Goal: Information Seeking & Learning: Learn about a topic

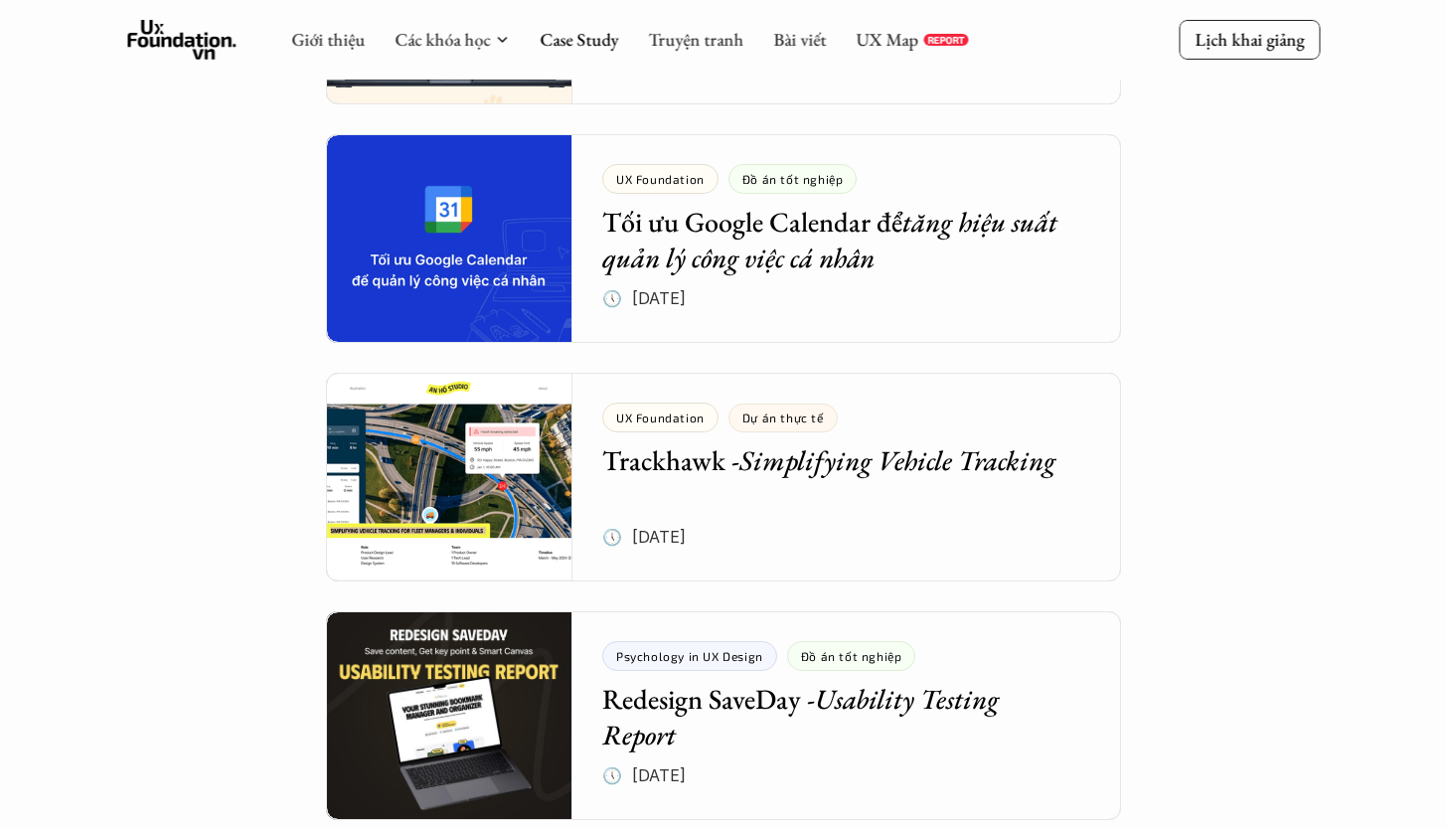
scroll to position [2233, 0]
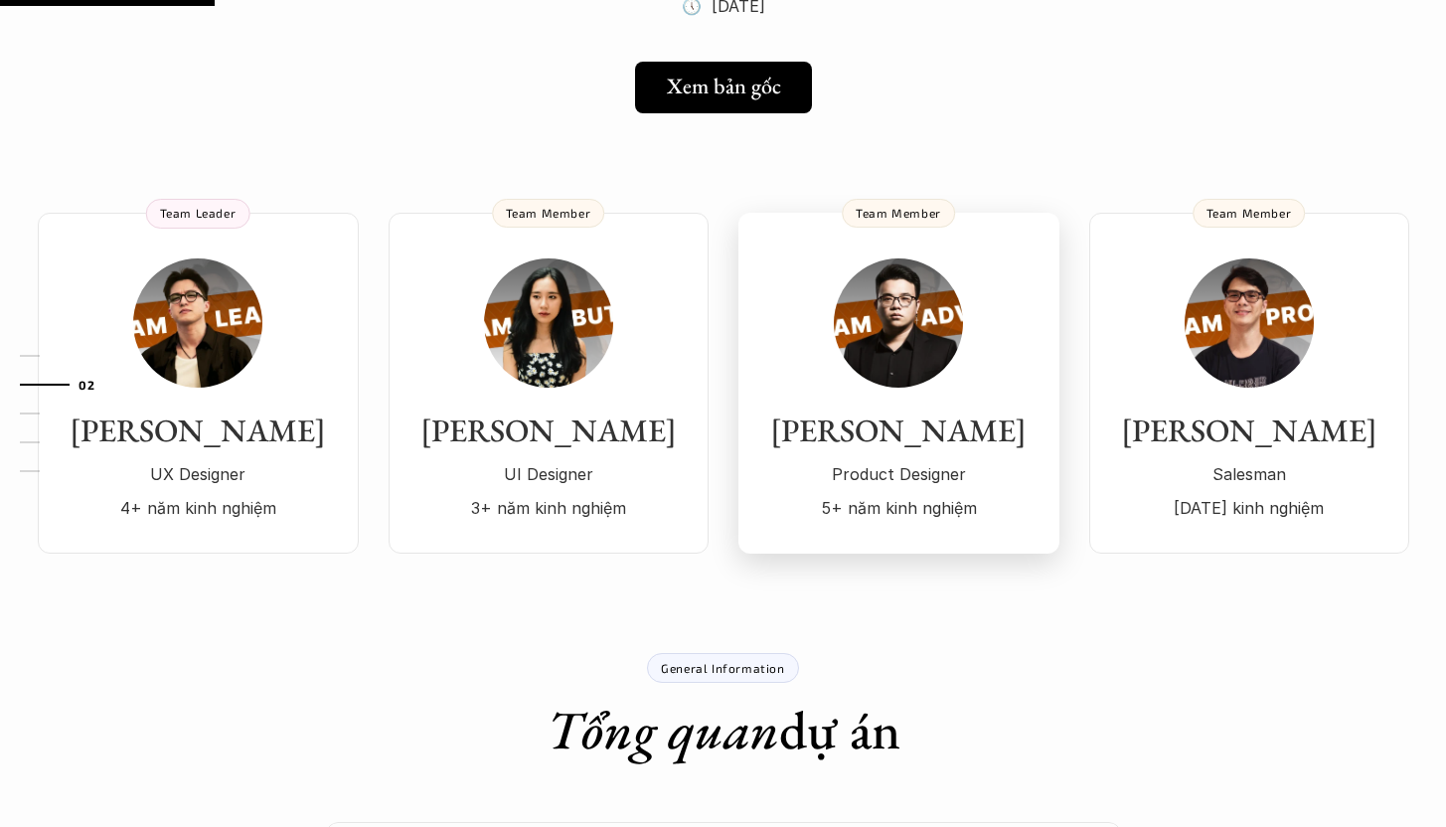
scroll to position [156, 0]
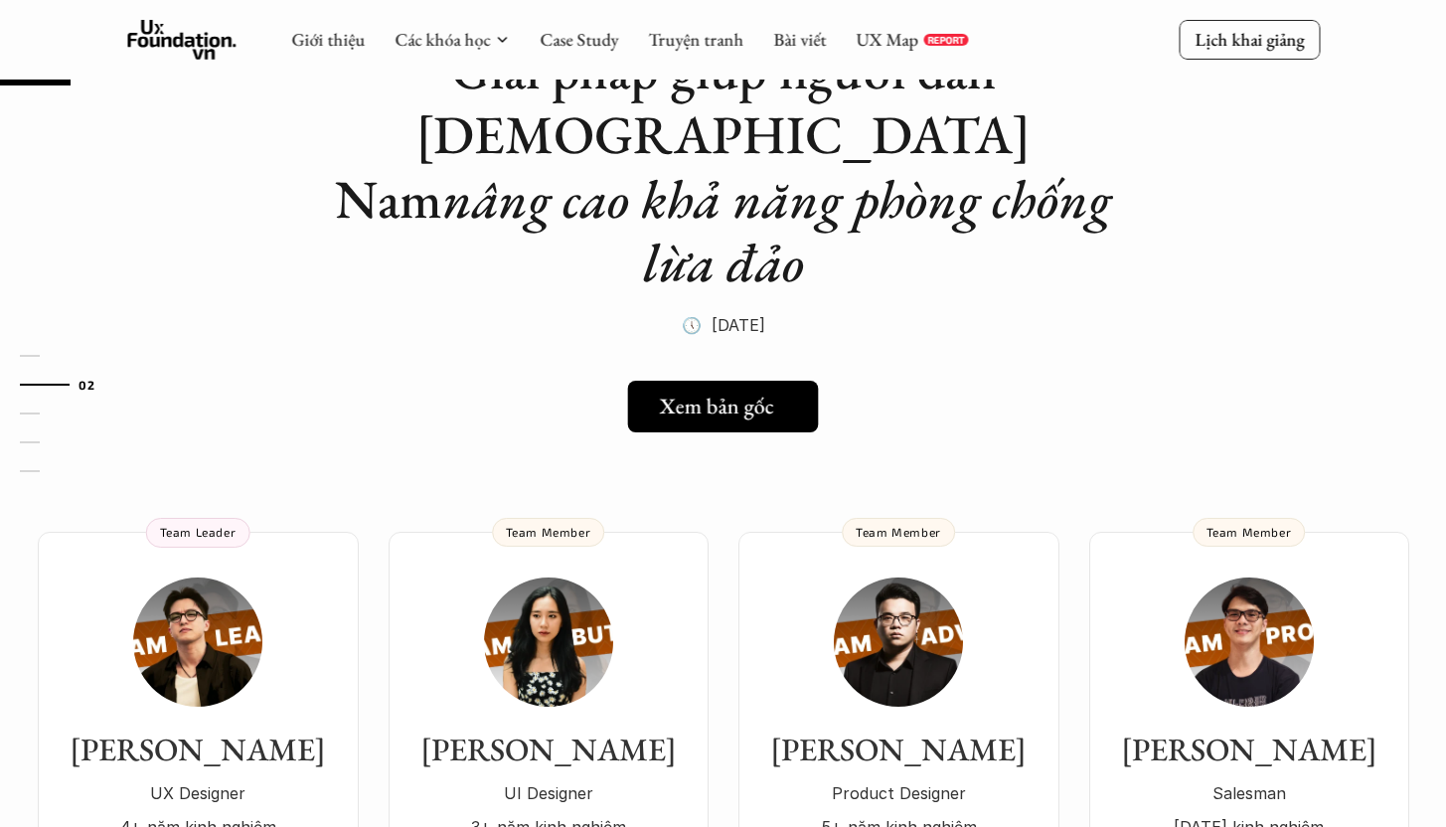
click at [728, 392] on h5 "Xem bản gốc" at bounding box center [717, 405] width 114 height 26
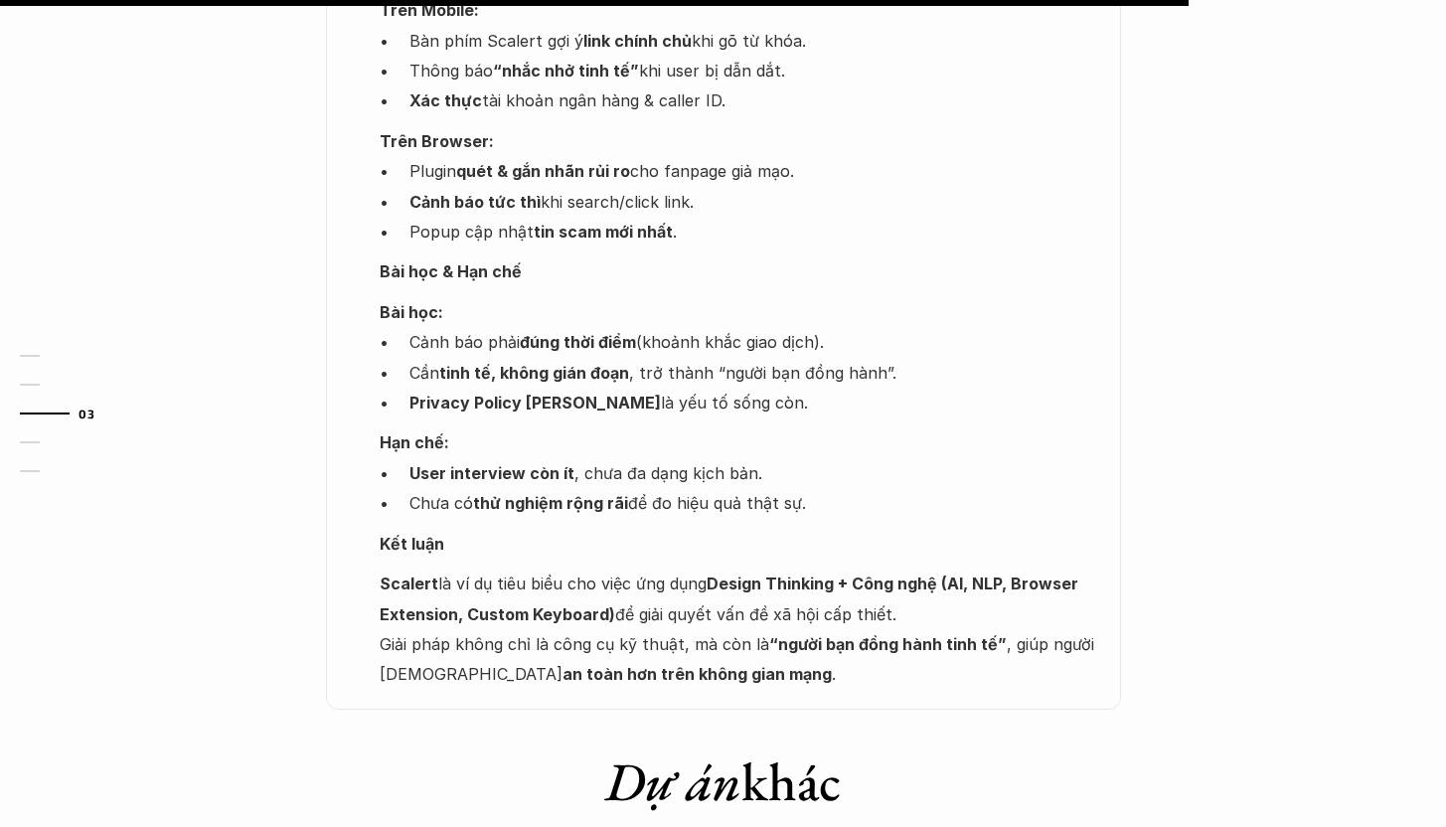
scroll to position [2623, 0]
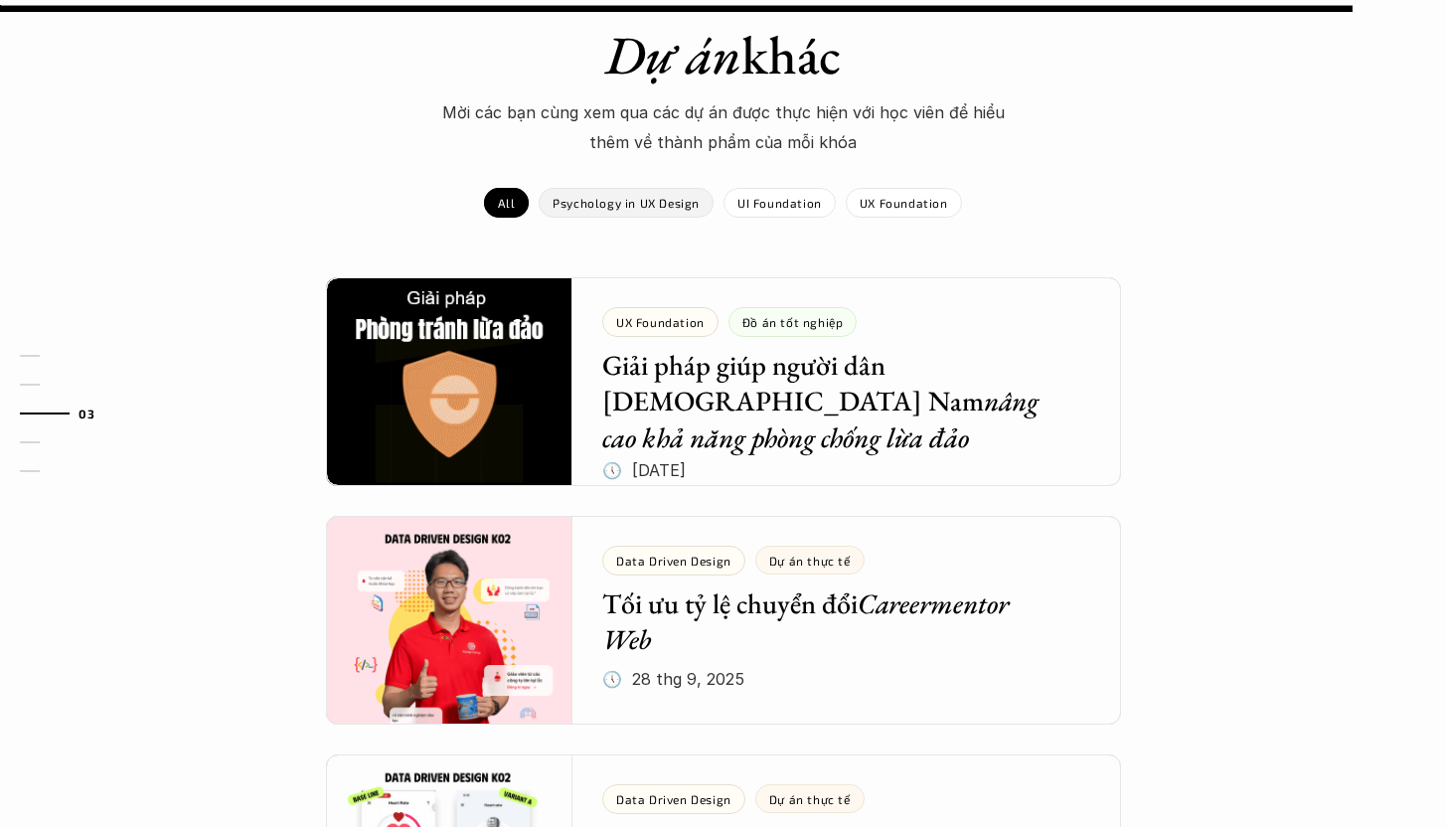
scroll to position [3148, 0]
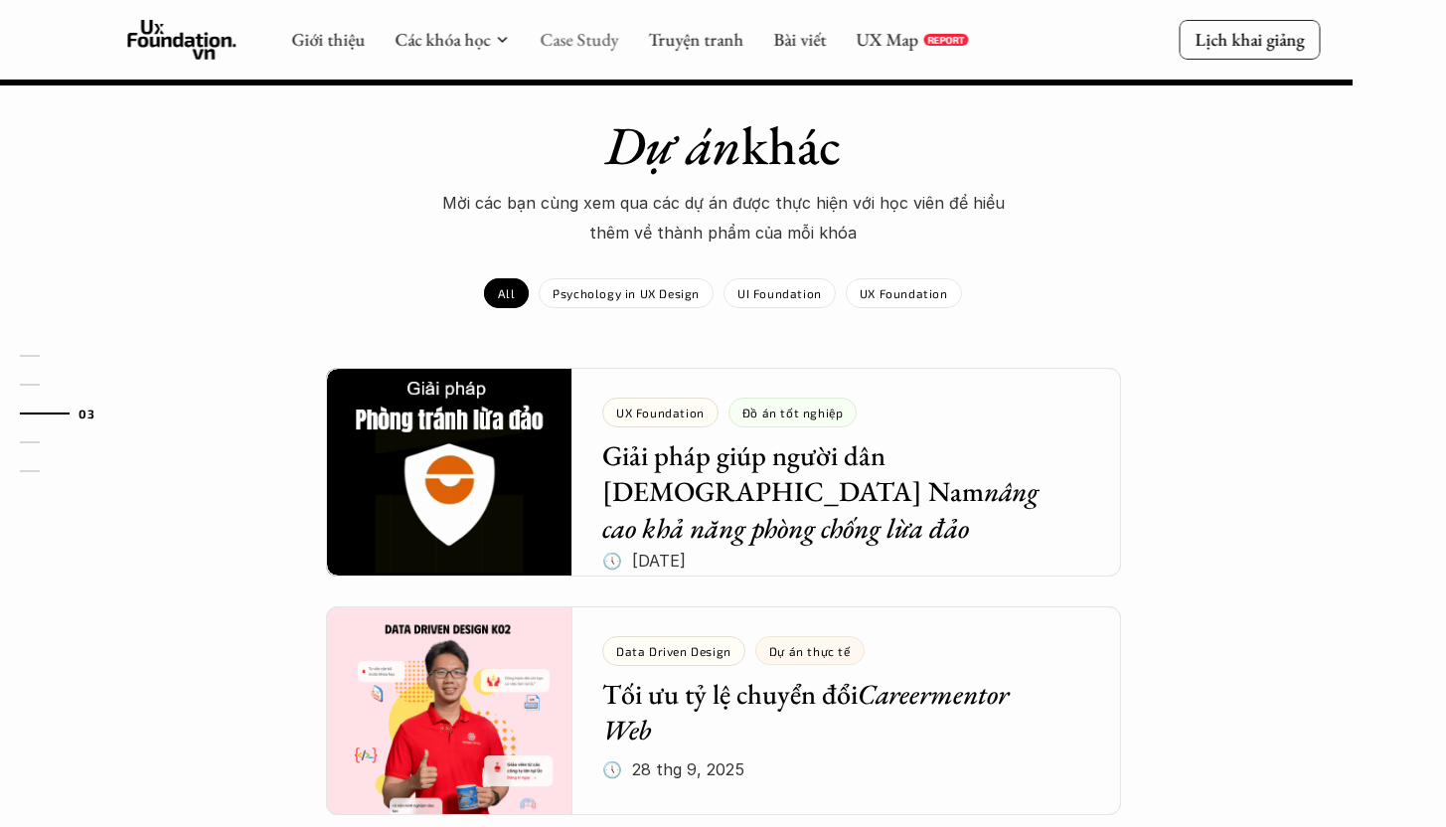
click at [578, 41] on link "Case Study" at bounding box center [579, 39] width 78 height 23
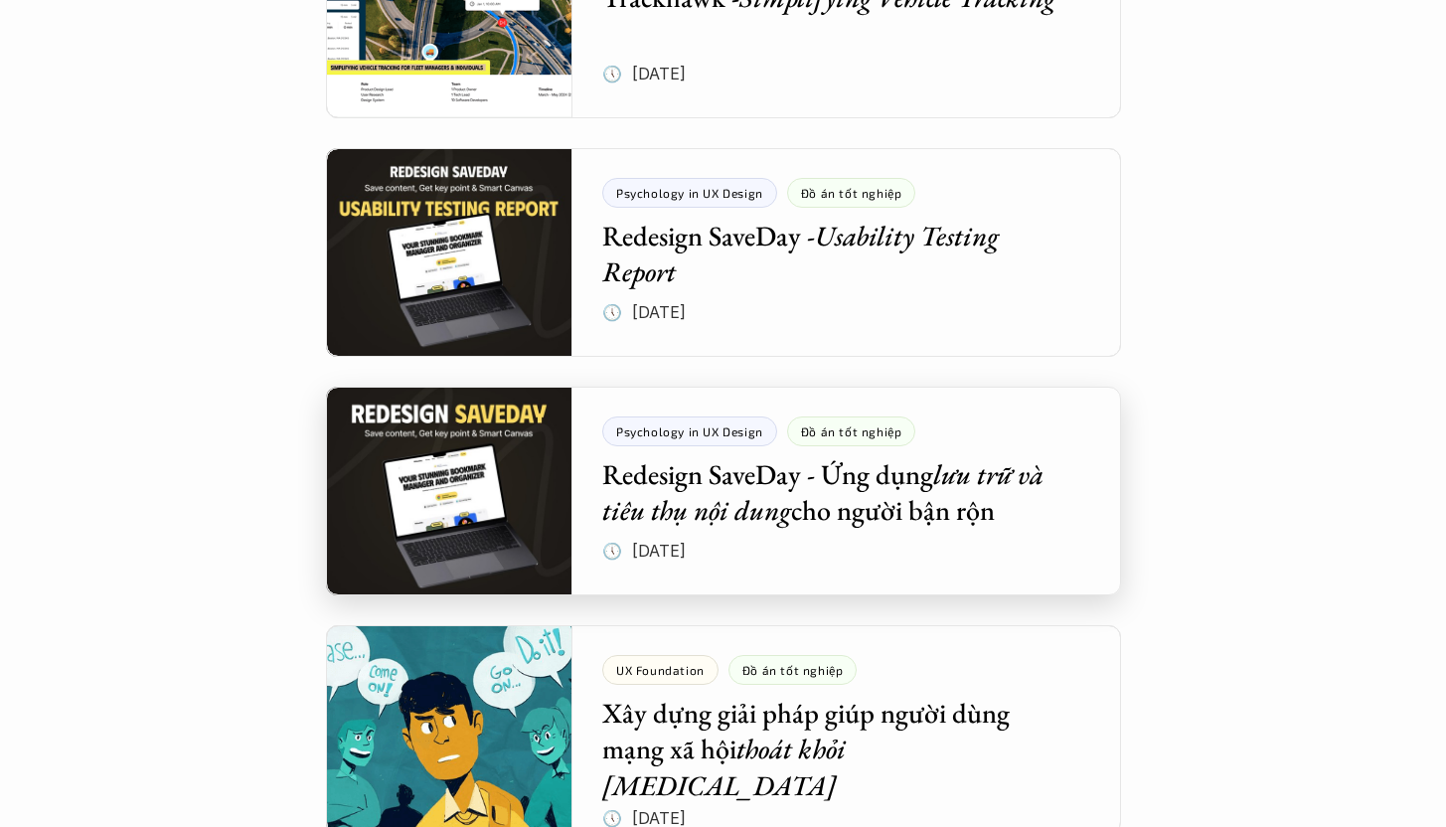
scroll to position [2723, 0]
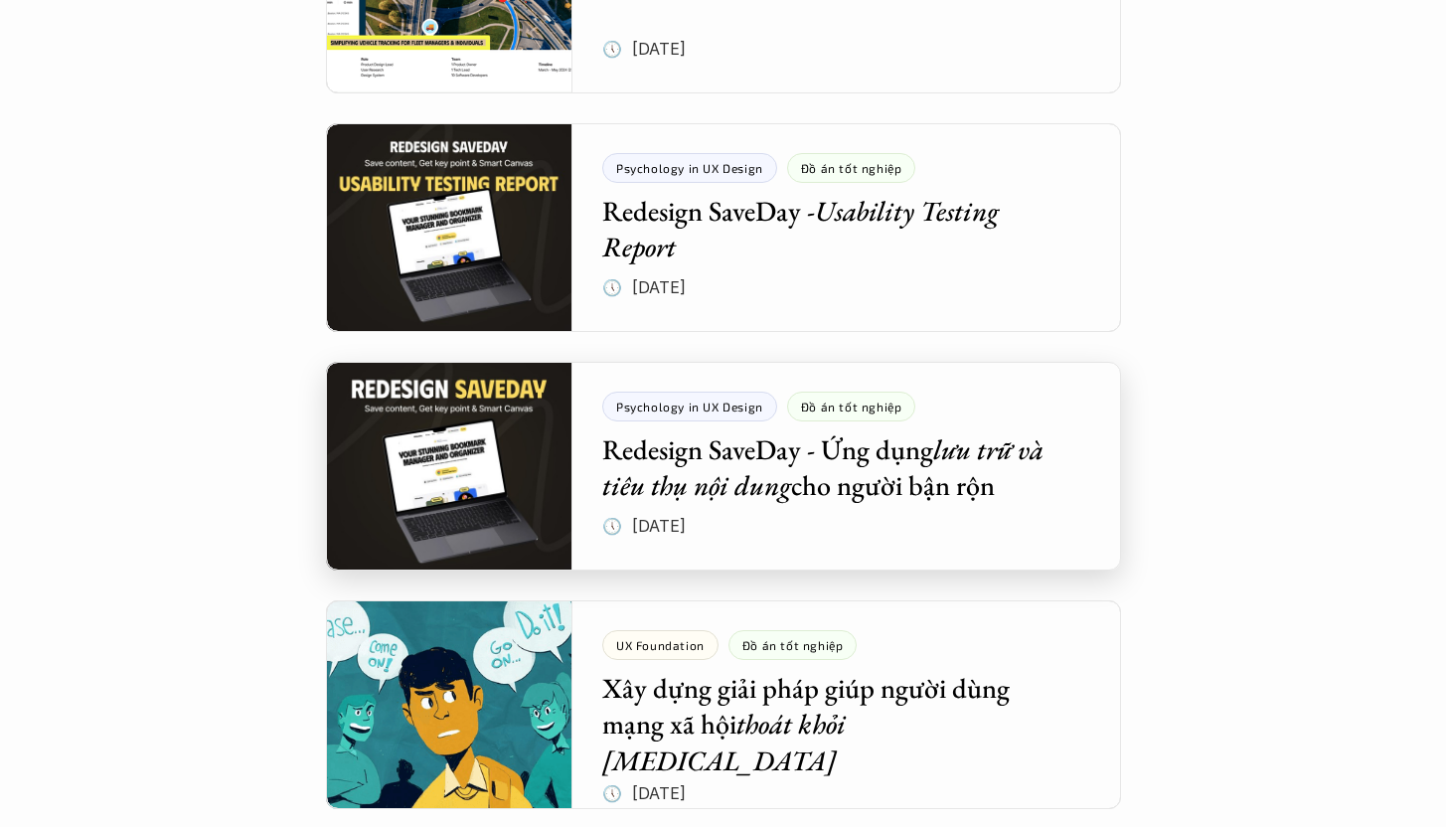
click at [767, 450] on div at bounding box center [723, 466] width 795 height 209
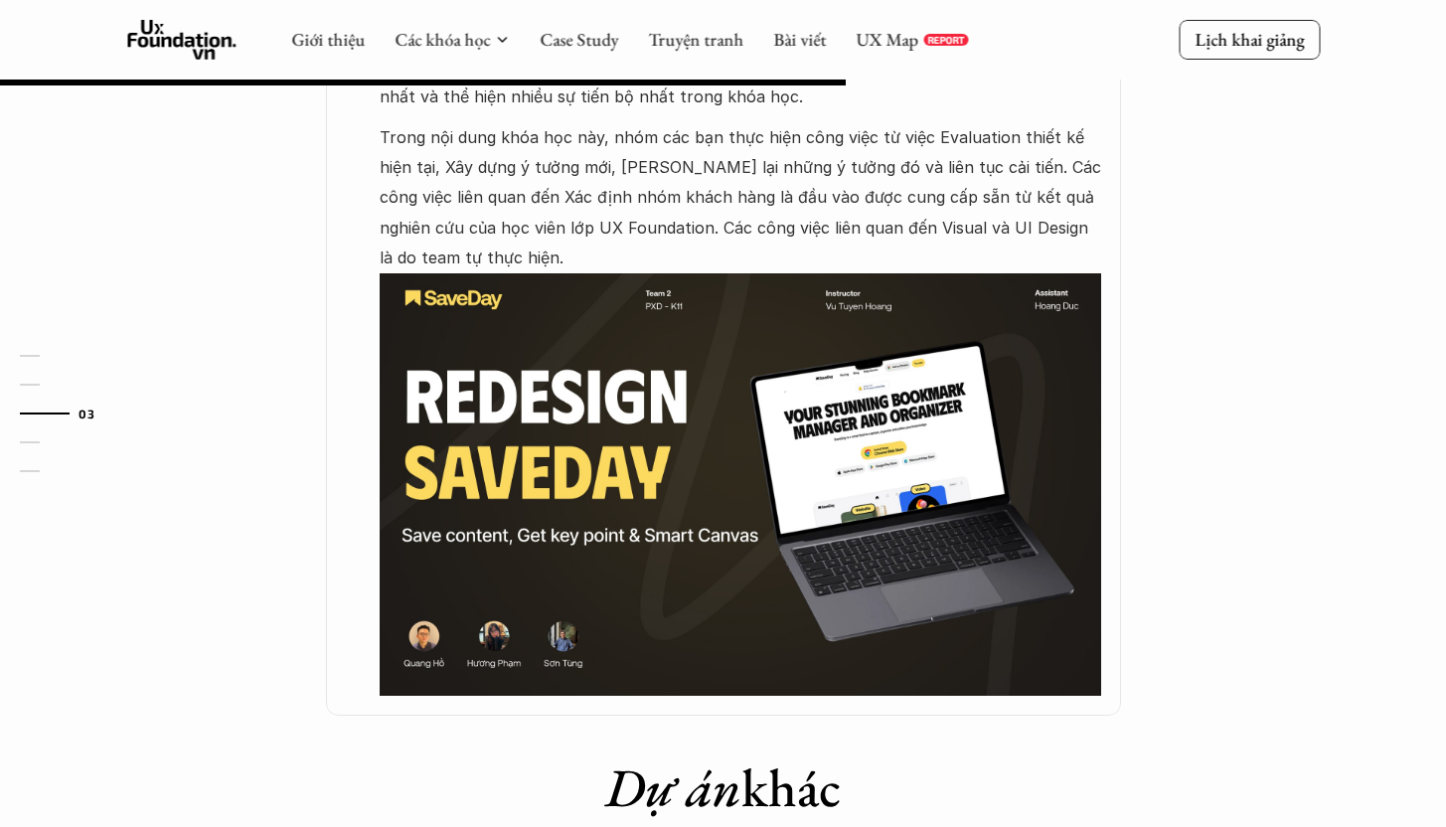
scroll to position [1354, 0]
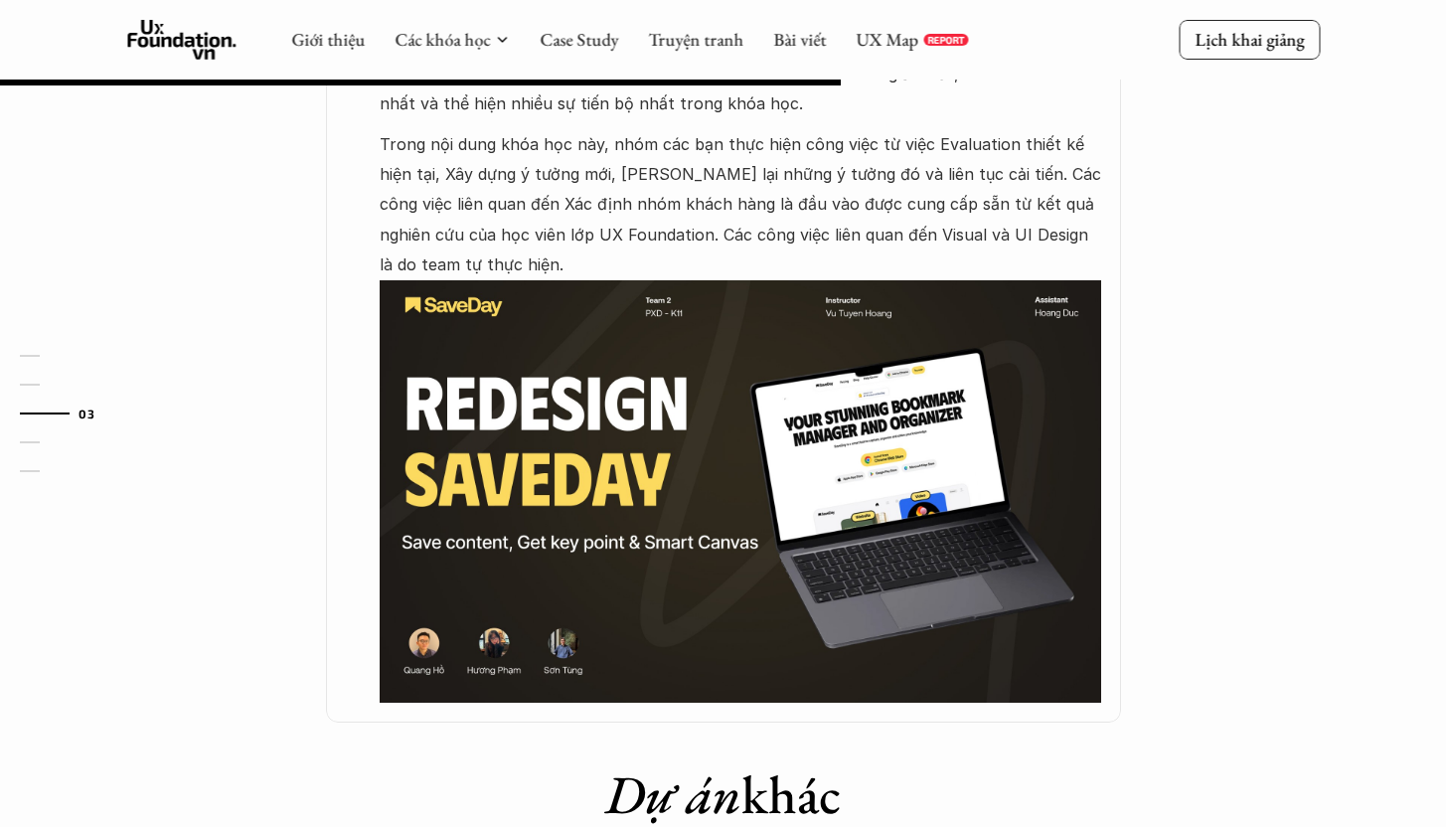
click at [678, 475] on img at bounding box center [740, 491] width 721 height 423
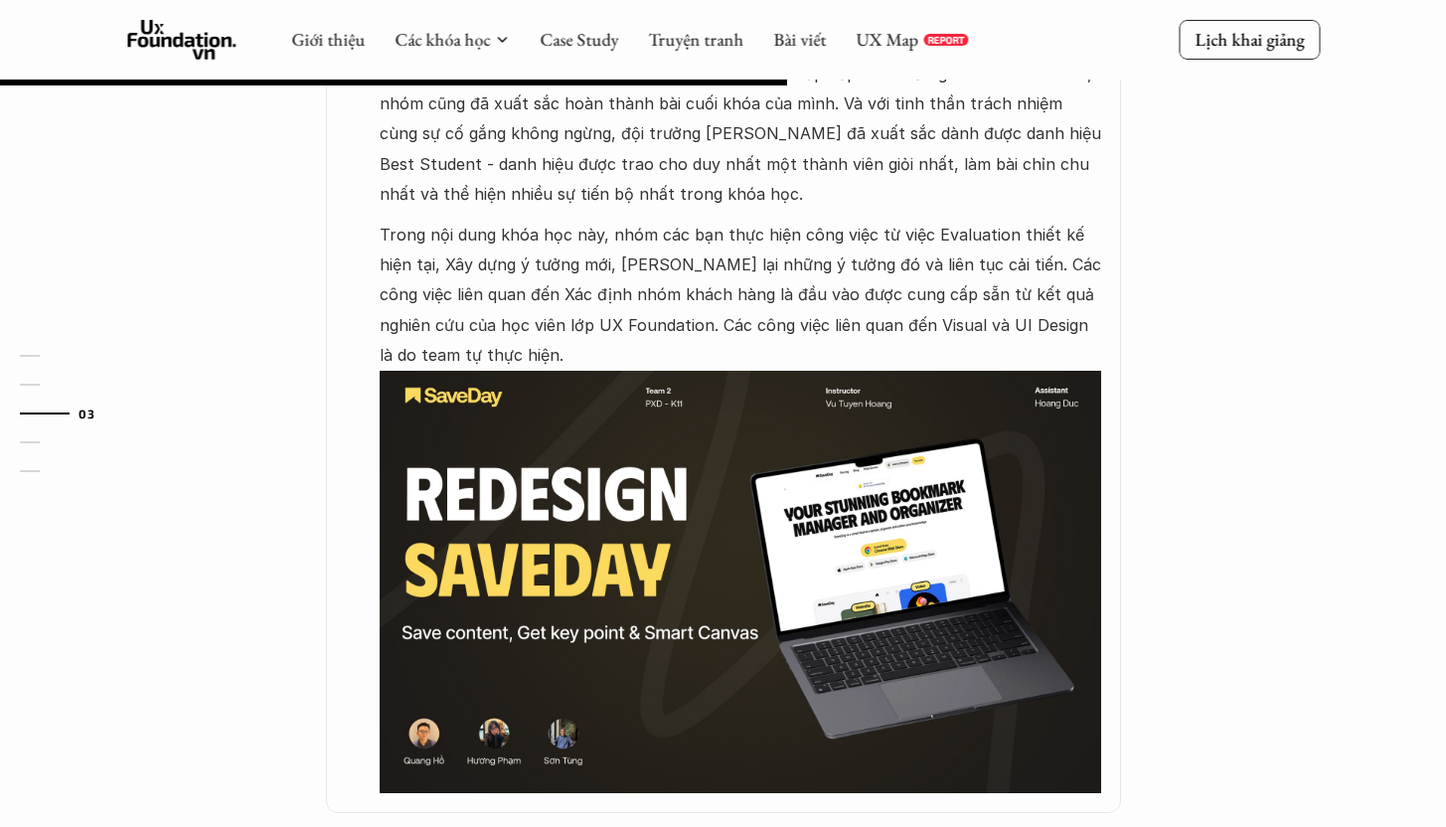
scroll to position [1262, 0]
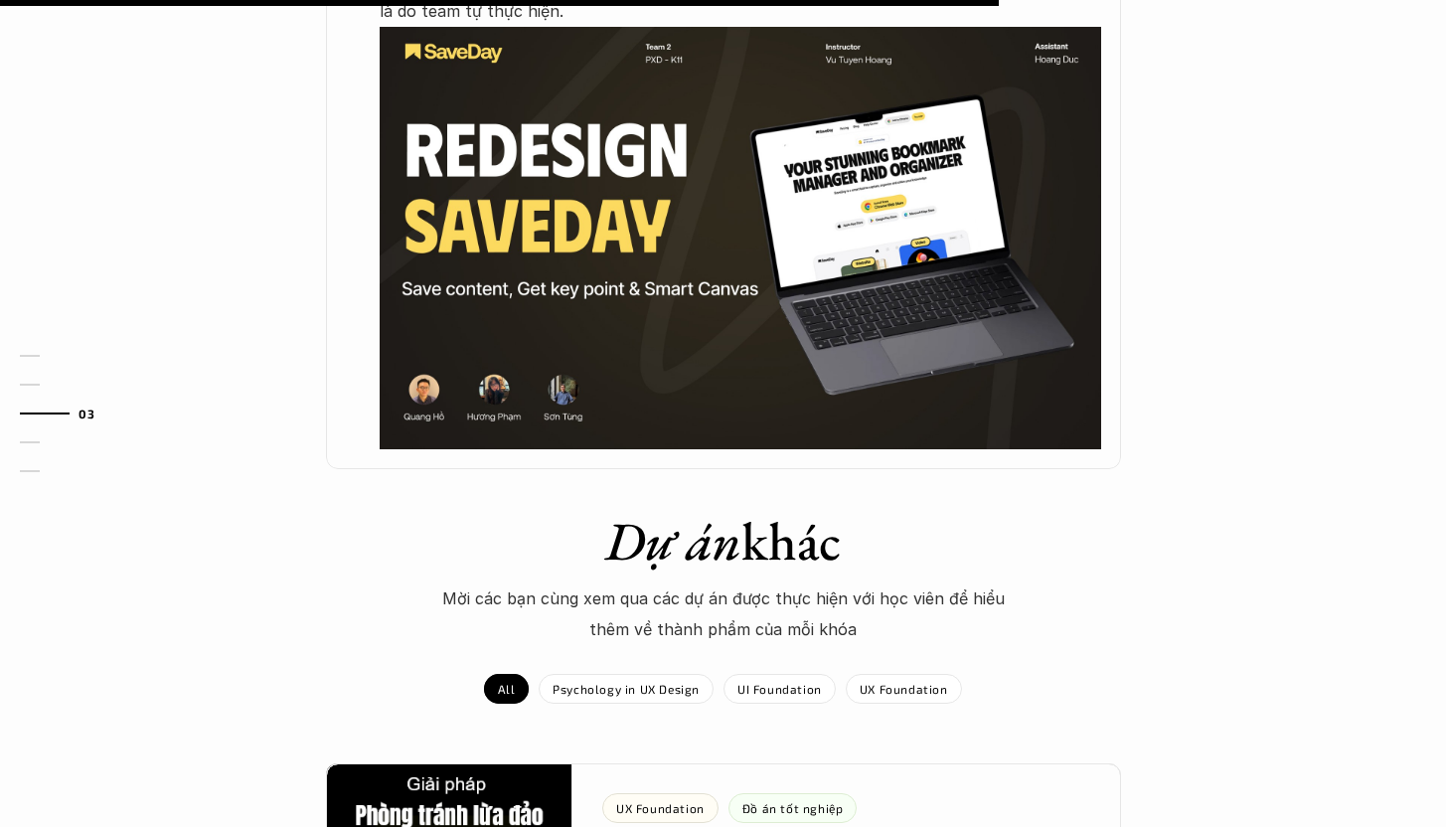
click at [726, 291] on img at bounding box center [740, 238] width 721 height 423
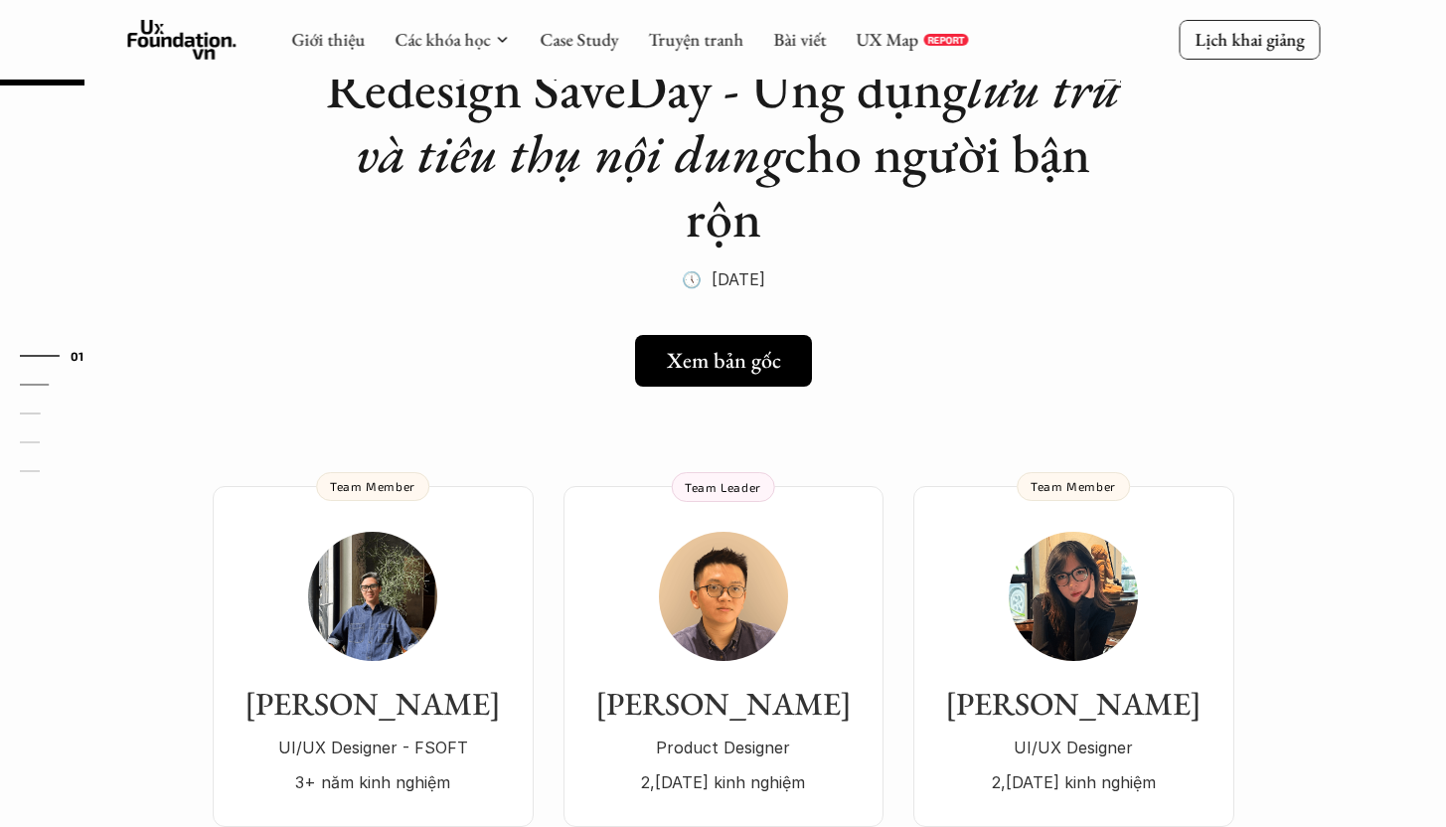
scroll to position [136, 0]
click at [716, 353] on h5 "Xem bản gốc" at bounding box center [716, 362] width 114 height 26
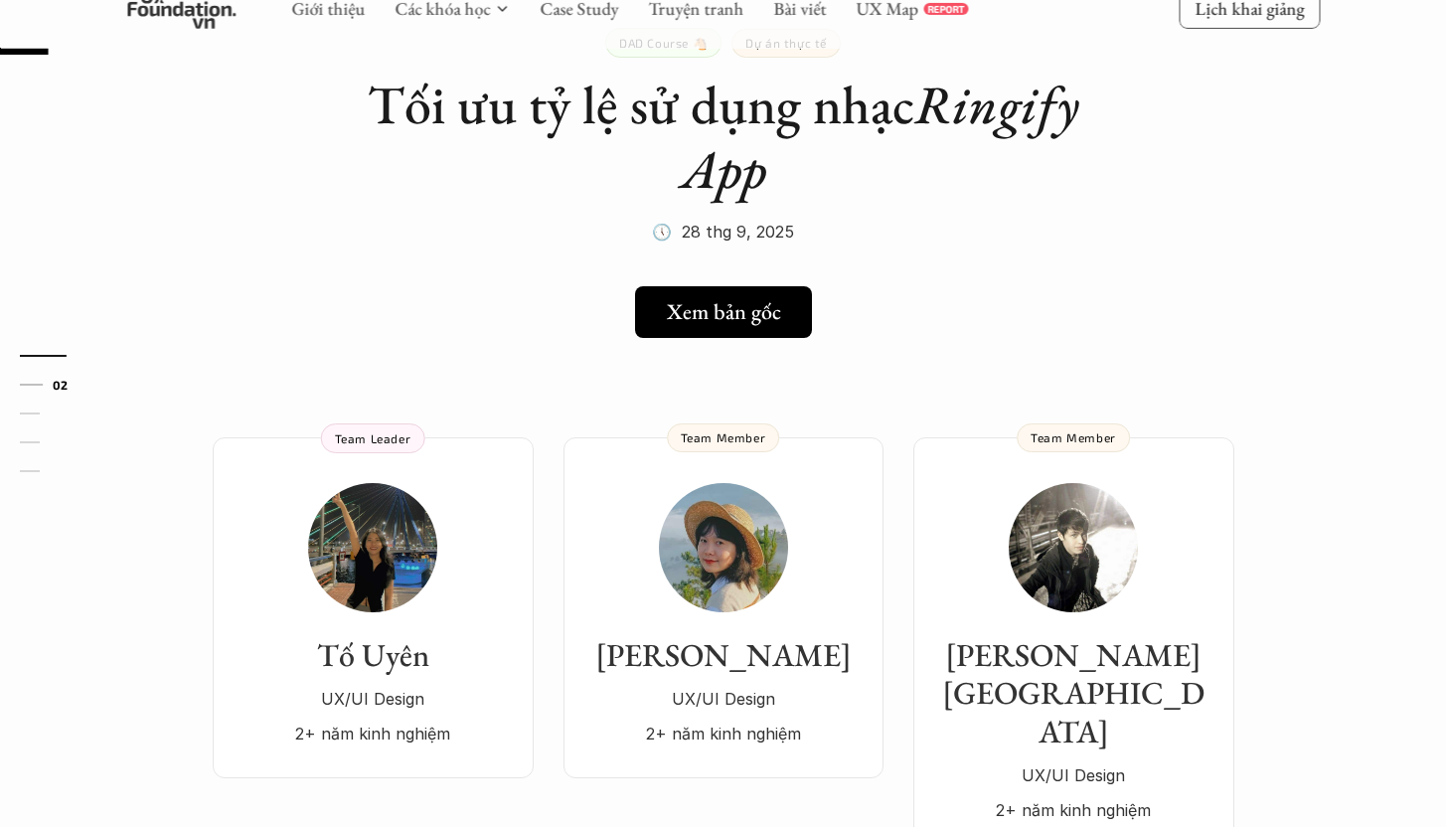
scroll to position [122, 0]
